Goal: Entertainment & Leisure: Consume media (video, audio)

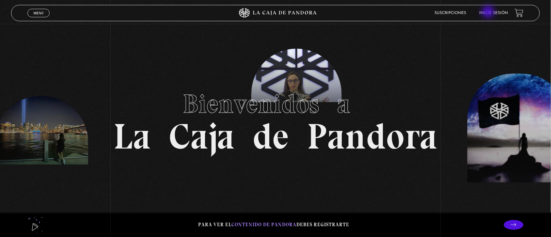
click at [489, 12] on link "Inicie sesión" at bounding box center [493, 13] width 29 height 4
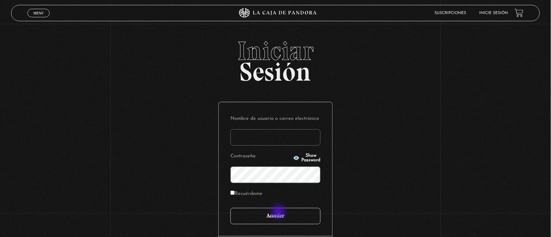
type input "Nora1267.nj@gmail.com"
click at [279, 212] on input "Acceder" at bounding box center [275, 216] width 90 height 16
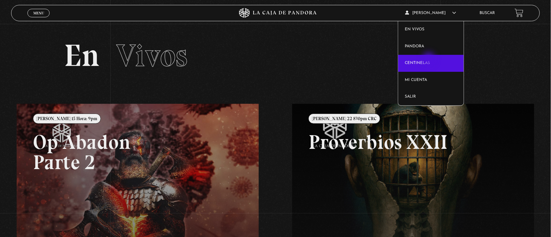
click at [429, 59] on link "Centinelas" at bounding box center [431, 63] width 66 height 17
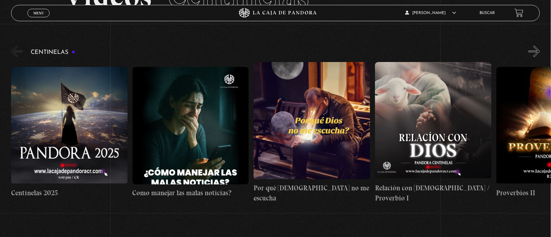
scroll to position [60, 0]
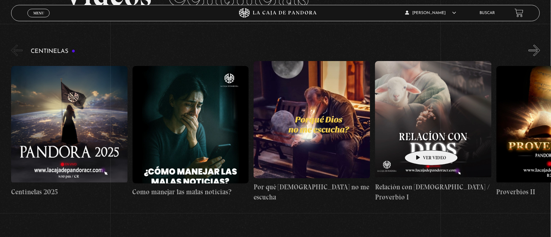
click at [421, 140] on figure at bounding box center [433, 119] width 116 height 117
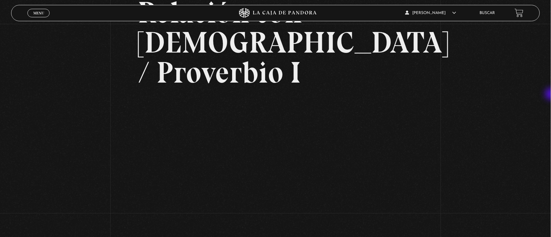
scroll to position [64, 0]
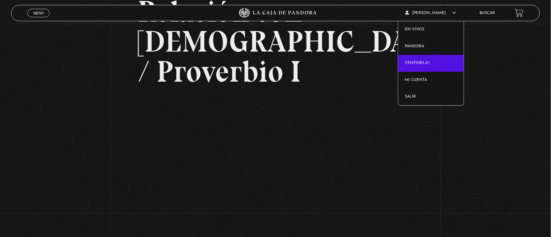
click at [436, 63] on link "Centinelas" at bounding box center [431, 63] width 66 height 17
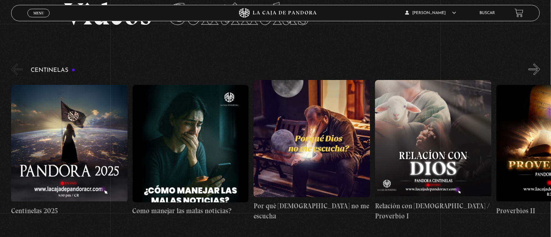
scroll to position [45, 0]
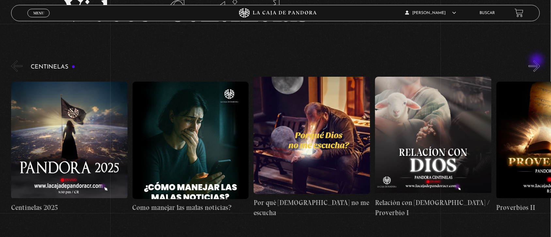
click at [537, 61] on button "»" at bounding box center [534, 65] width 11 height 11
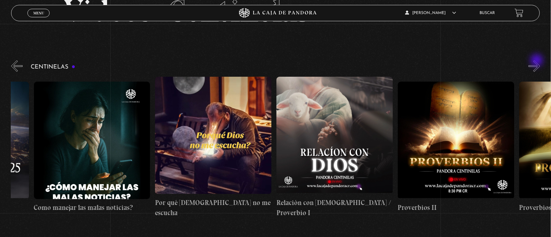
click at [537, 61] on button "»" at bounding box center [534, 65] width 11 height 11
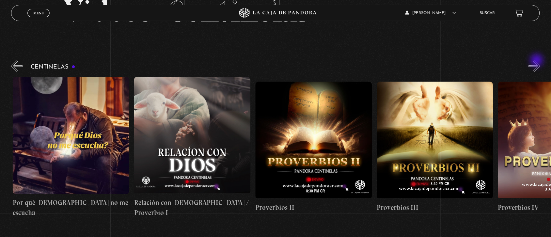
click at [537, 61] on button "»" at bounding box center [534, 65] width 11 height 11
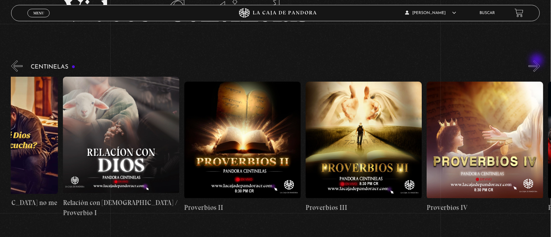
click at [537, 61] on button "»" at bounding box center [534, 65] width 11 height 11
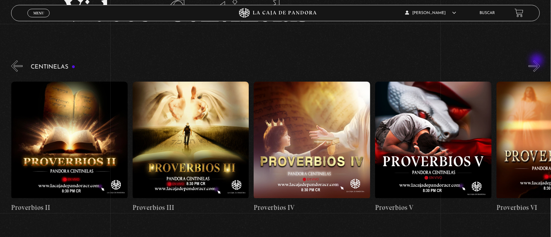
click at [537, 61] on button "»" at bounding box center [534, 65] width 11 height 11
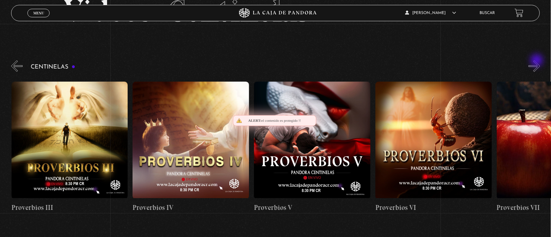
click at [537, 61] on button "»" at bounding box center [534, 65] width 11 height 11
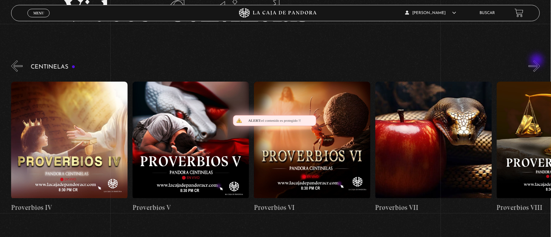
scroll to position [0, 728]
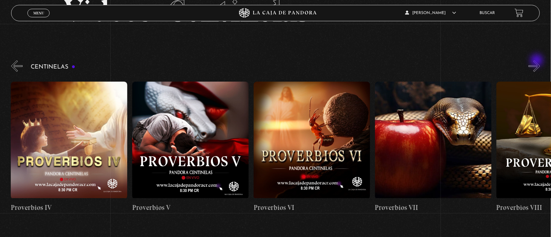
click at [537, 61] on button "»" at bounding box center [534, 65] width 11 height 11
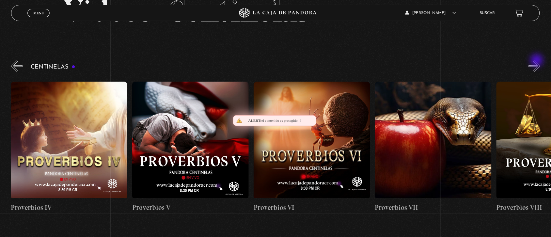
scroll to position [0, 849]
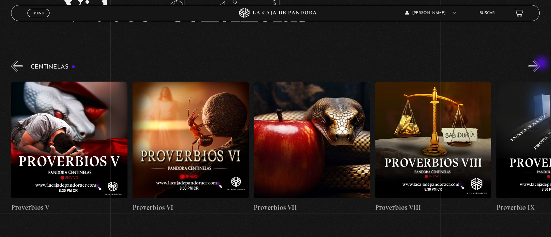
click at [540, 64] on button "»" at bounding box center [534, 65] width 11 height 11
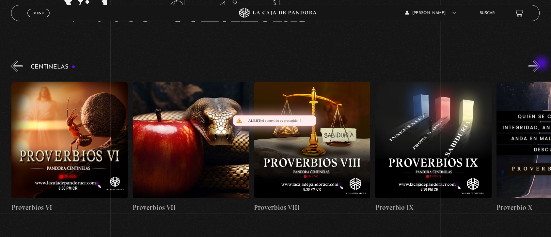
click at [540, 64] on button "»" at bounding box center [534, 65] width 11 height 11
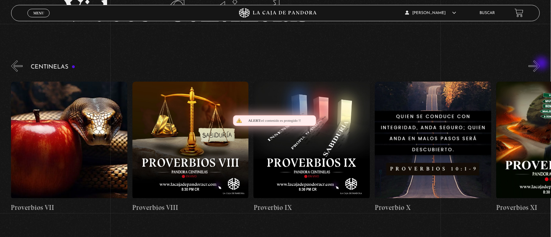
click at [540, 64] on button "»" at bounding box center [534, 65] width 11 height 11
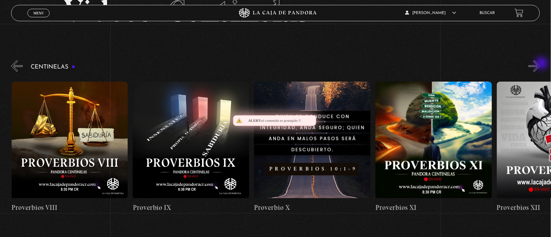
click at [540, 64] on button "»" at bounding box center [534, 65] width 11 height 11
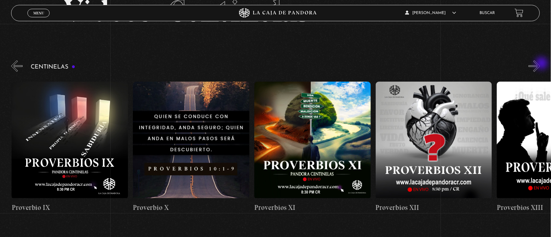
scroll to position [0, 1335]
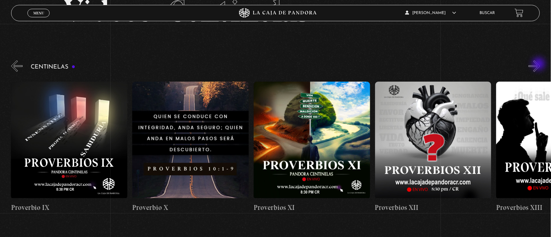
click at [539, 65] on button "»" at bounding box center [534, 65] width 11 height 11
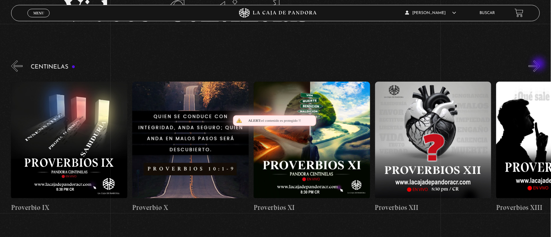
click at [539, 65] on button "»" at bounding box center [534, 65] width 11 height 11
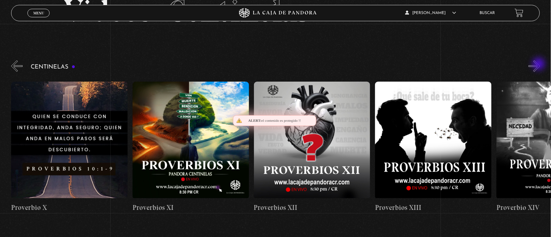
click at [539, 65] on button "»" at bounding box center [534, 65] width 11 height 11
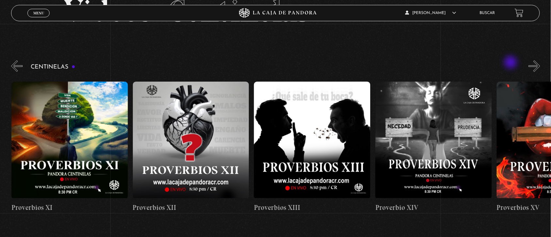
click at [511, 63] on div "Centinelas" at bounding box center [281, 138] width 540 height 159
click at [540, 62] on button "»" at bounding box center [534, 65] width 11 height 11
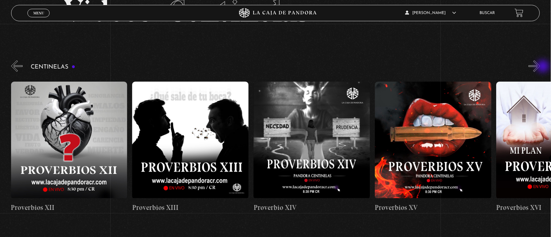
click at [540, 67] on button "»" at bounding box center [534, 65] width 11 height 11
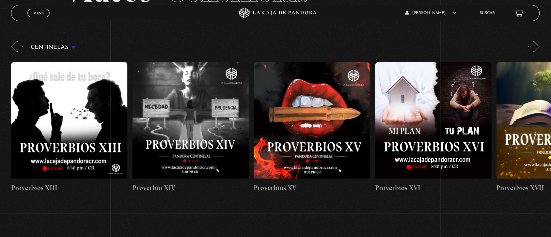
scroll to position [64, 0]
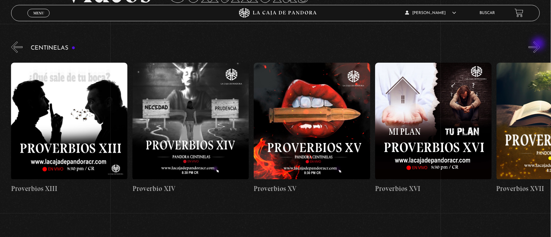
click at [539, 44] on button "»" at bounding box center [534, 46] width 11 height 11
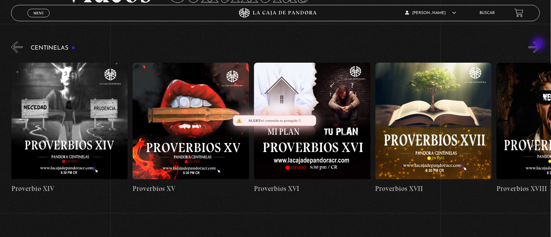
click at [539, 44] on button "»" at bounding box center [534, 46] width 11 height 11
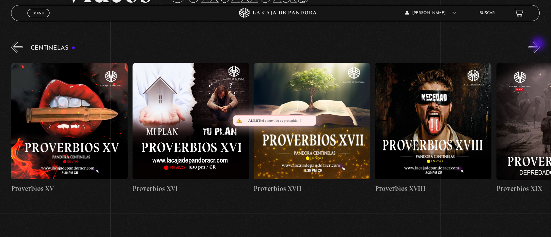
click at [539, 44] on button "»" at bounding box center [534, 46] width 11 height 11
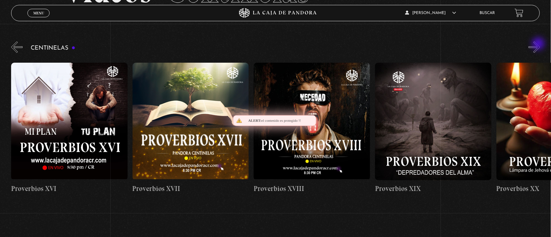
click at [539, 44] on button "»" at bounding box center [534, 46] width 11 height 11
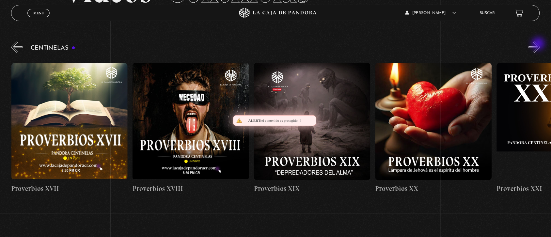
click at [539, 44] on button "»" at bounding box center [534, 46] width 11 height 11
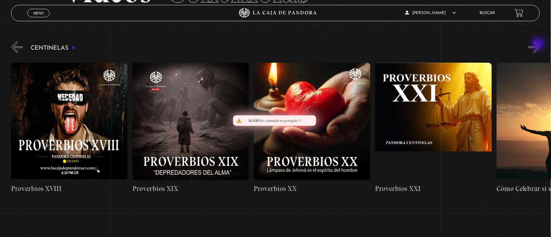
click at [539, 44] on button "»" at bounding box center [534, 46] width 11 height 11
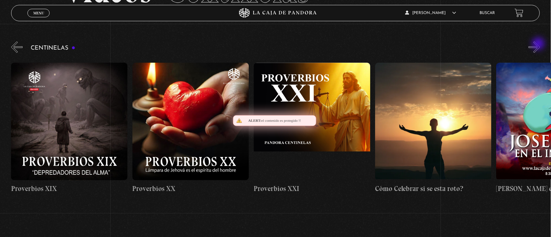
click at [539, 44] on button "»" at bounding box center [534, 46] width 11 height 11
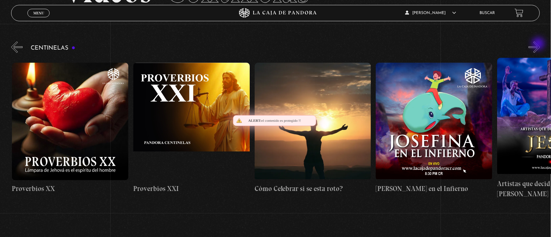
scroll to position [0, 2669]
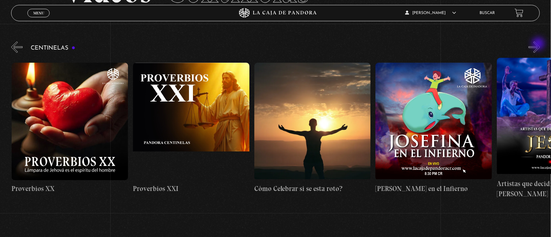
click at [539, 44] on button "»" at bounding box center [534, 46] width 11 height 11
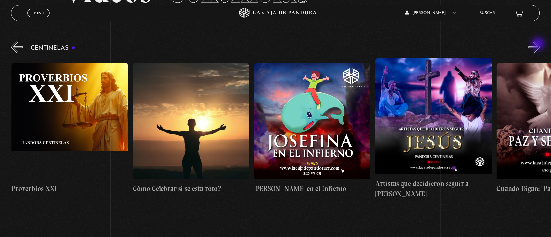
scroll to position [0, 2790]
click at [537, 45] on button "»" at bounding box center [534, 46] width 11 height 11
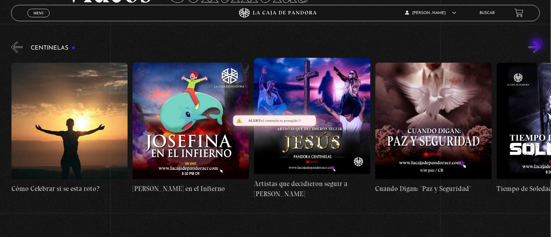
click at [537, 45] on button "»" at bounding box center [534, 46] width 11 height 11
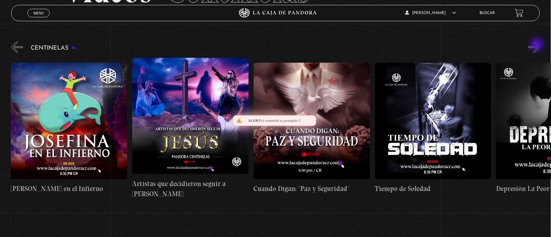
click at [537, 45] on button "»" at bounding box center [534, 46] width 11 height 11
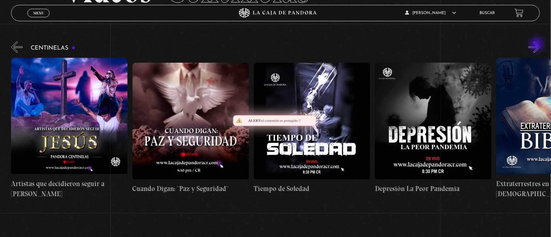
click at [537, 45] on button "»" at bounding box center [534, 46] width 11 height 11
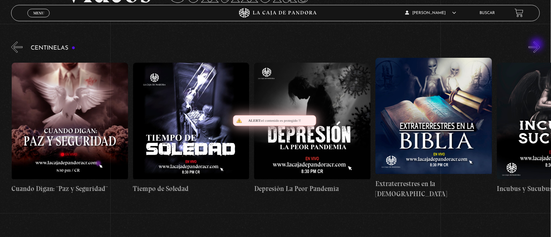
scroll to position [0, 3275]
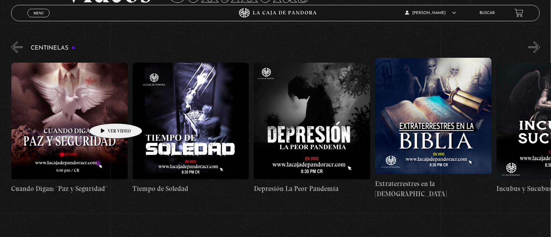
click at [105, 114] on figure at bounding box center [69, 121] width 116 height 117
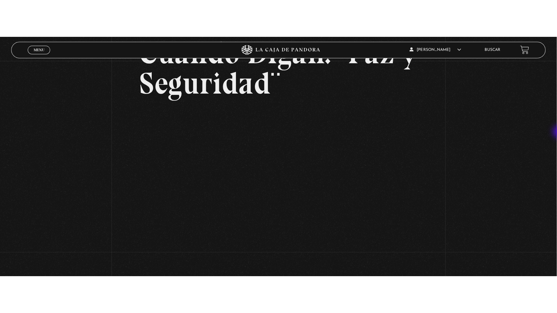
scroll to position [81, 0]
